Goal: Obtain resource: Obtain resource

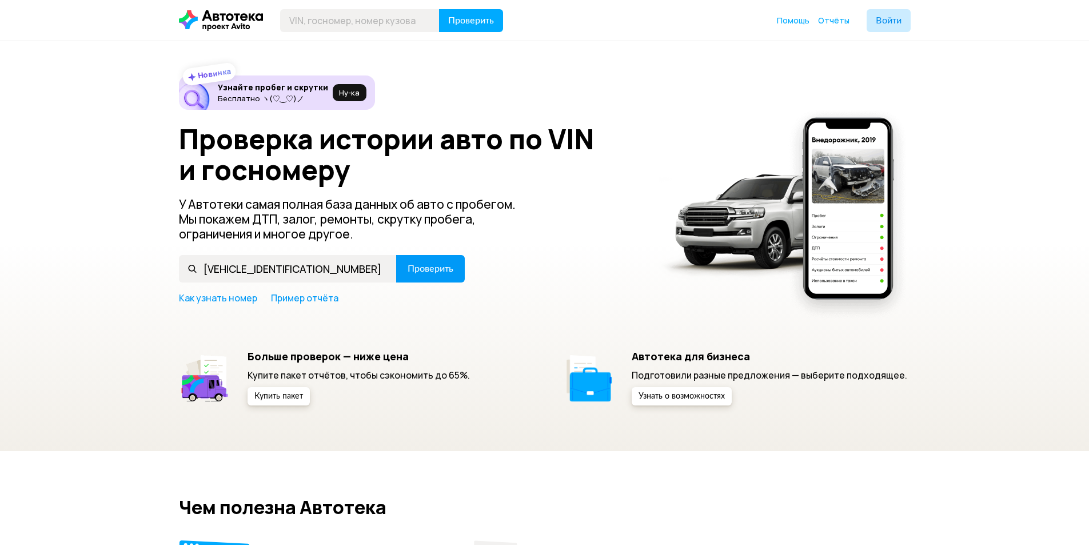
type input "[VEHICLE_IDENTIFICATION_NUMBER]"
click at [400, 262] on button "Проверить" at bounding box center [430, 268] width 69 height 27
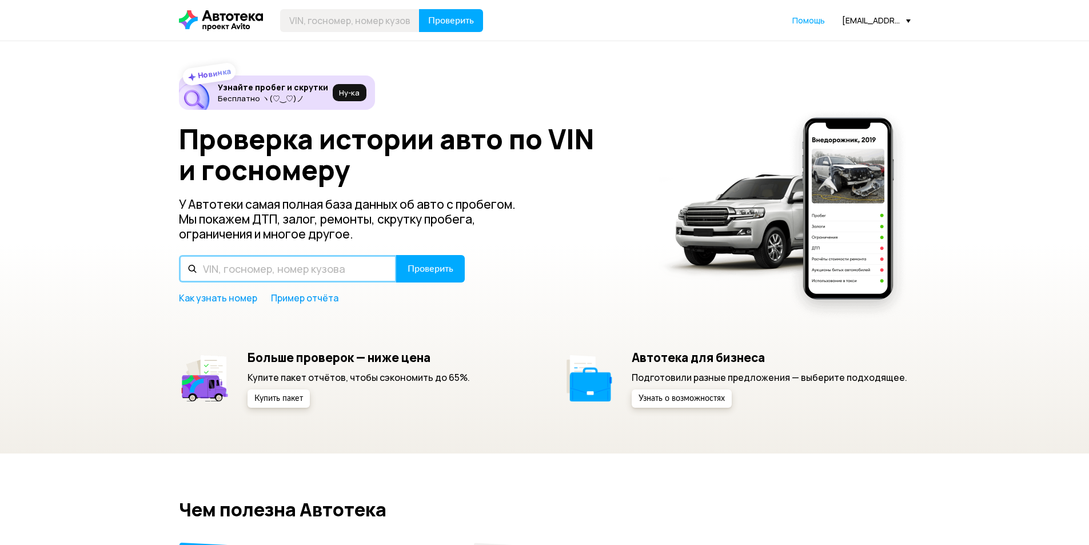
click at [318, 273] on input "text" at bounding box center [288, 268] width 218 height 27
paste input "[VEHICLE_IDENTIFICATION_NUMBER]"
type input "[VEHICLE_IDENTIFICATION_NUMBER]"
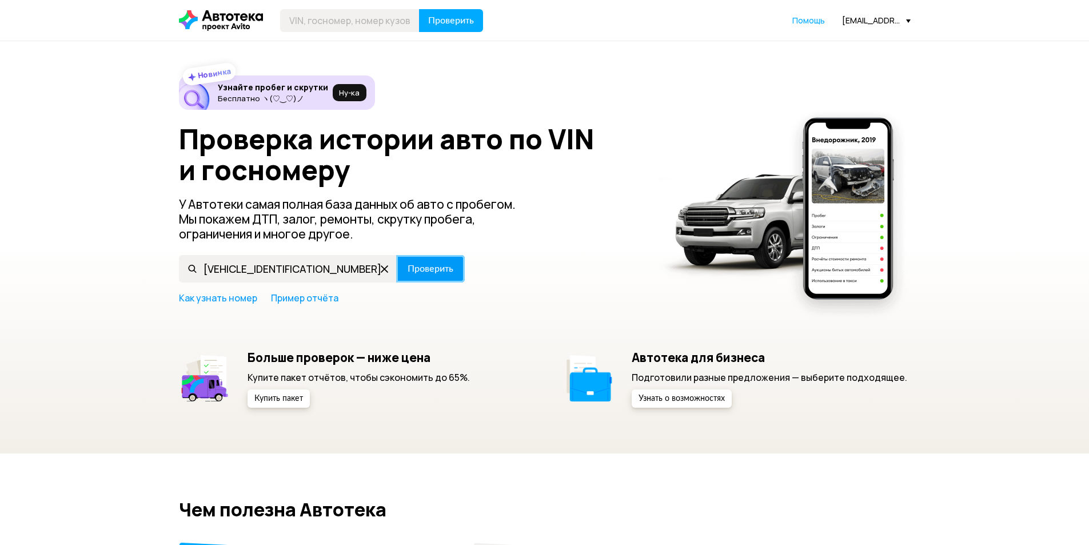
click at [431, 266] on span "Проверить" at bounding box center [430, 268] width 46 height 9
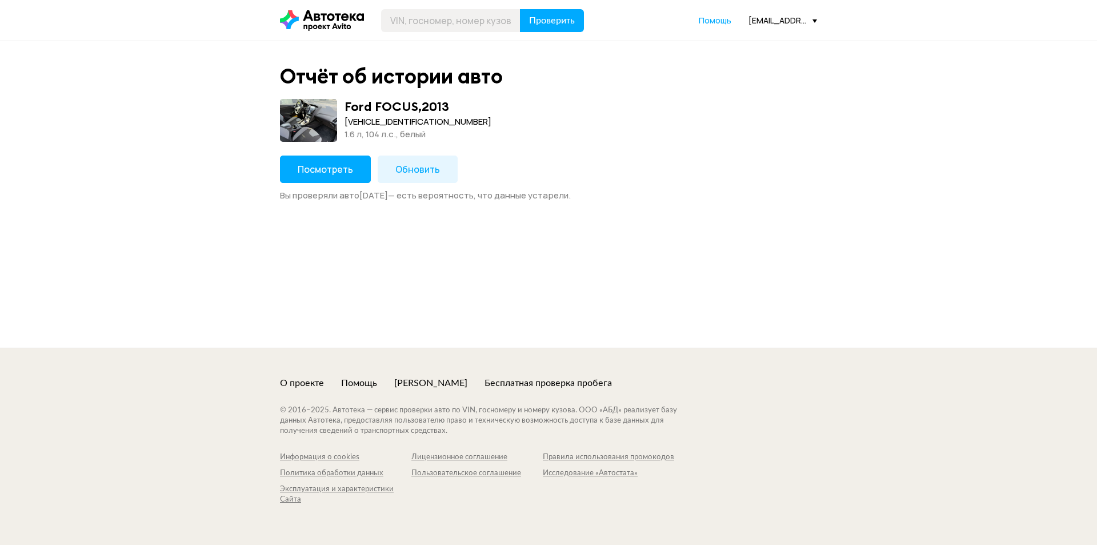
click at [348, 166] on span "Посмотреть" at bounding box center [325, 169] width 55 height 13
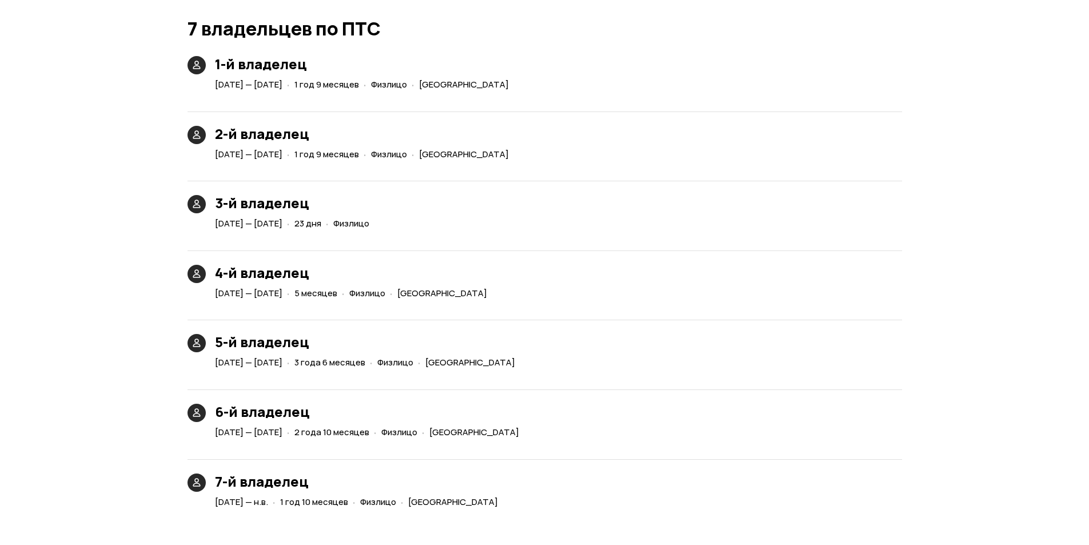
scroll to position [2629, 0]
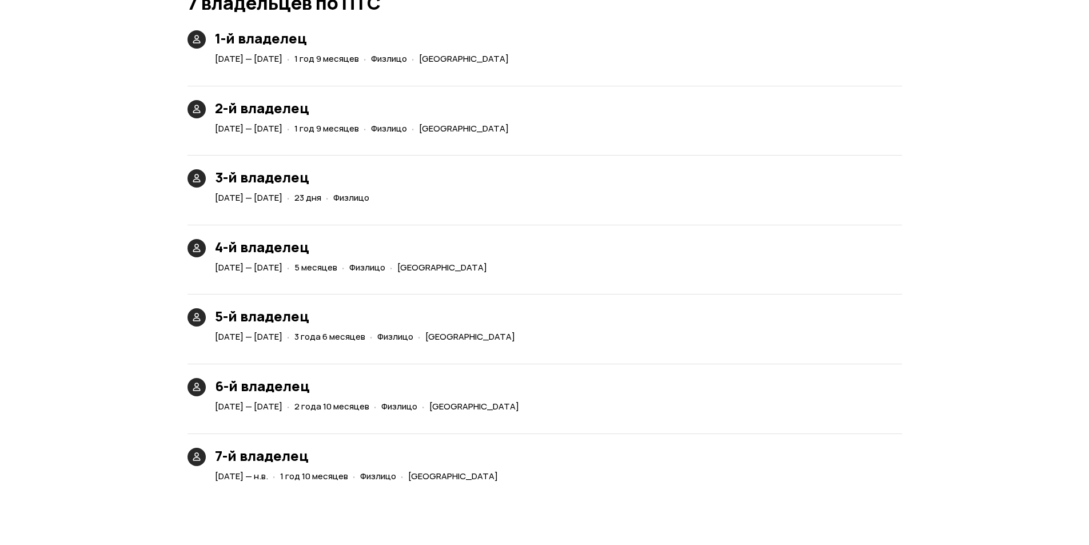
click at [373, 220] on div "4-й владелец [DATE] — [DATE] · 5 месяцев · Физлицо · [GEOGRAPHIC_DATA]" at bounding box center [544, 243] width 714 height 65
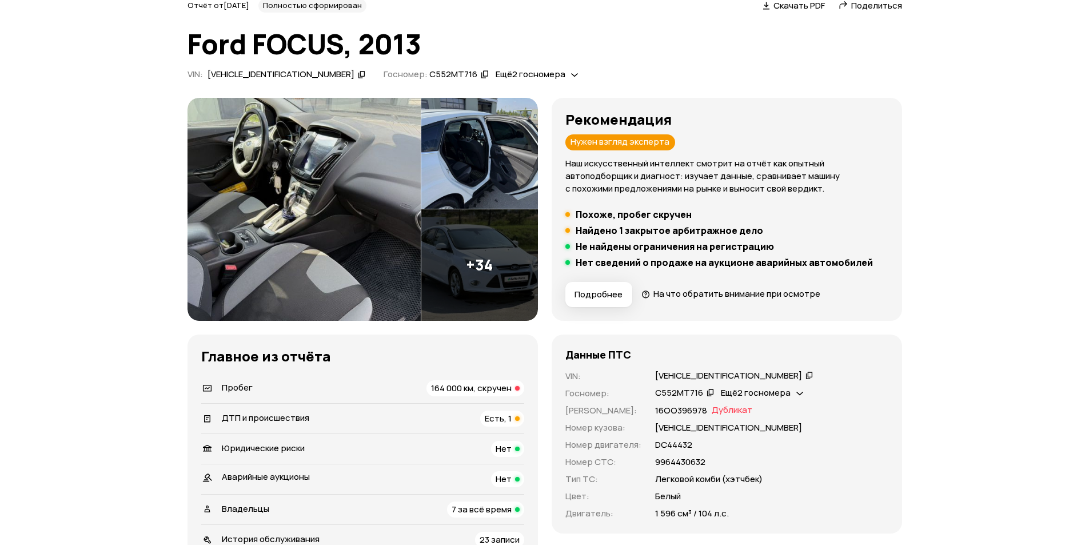
scroll to position [0, 0]
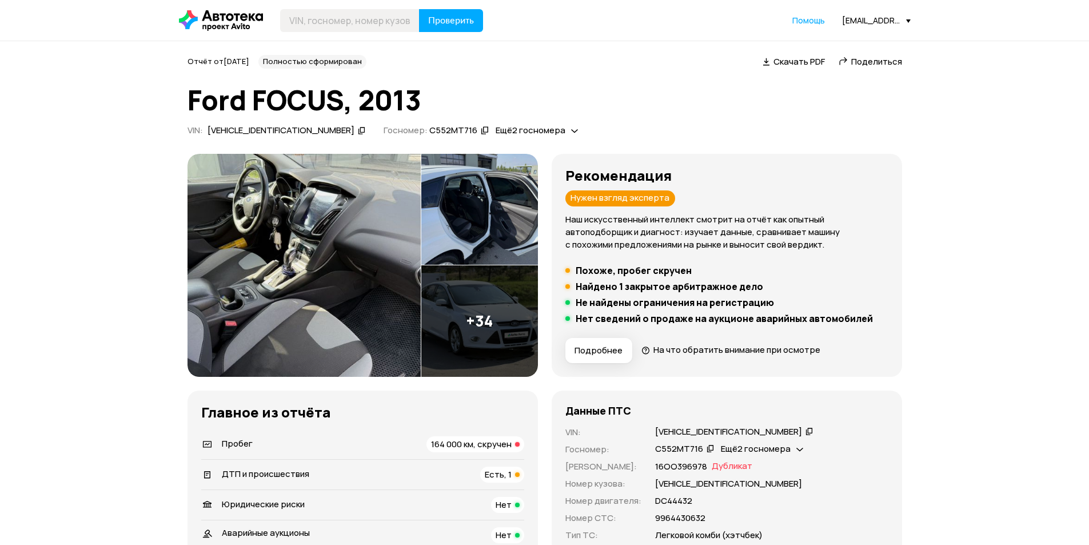
click at [770, 58] on icon at bounding box center [765, 60] width 7 height 11
